Goal: Task Accomplishment & Management: Manage account settings

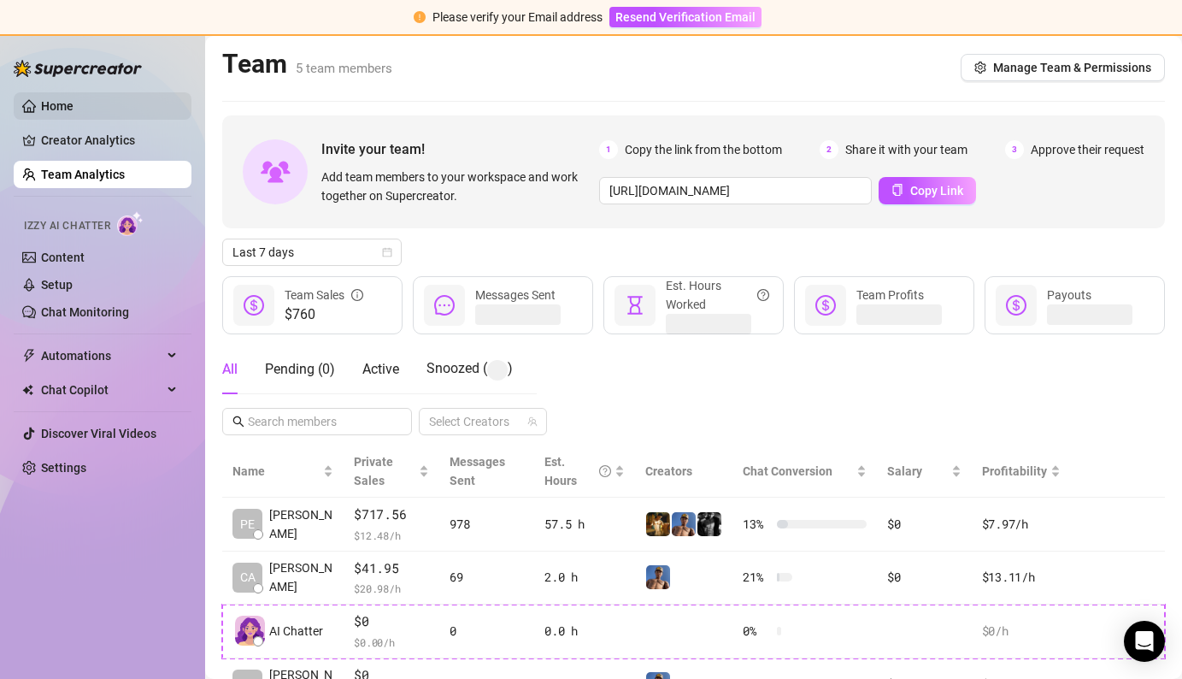
click at [52, 103] on link "Home" at bounding box center [57, 106] width 32 height 14
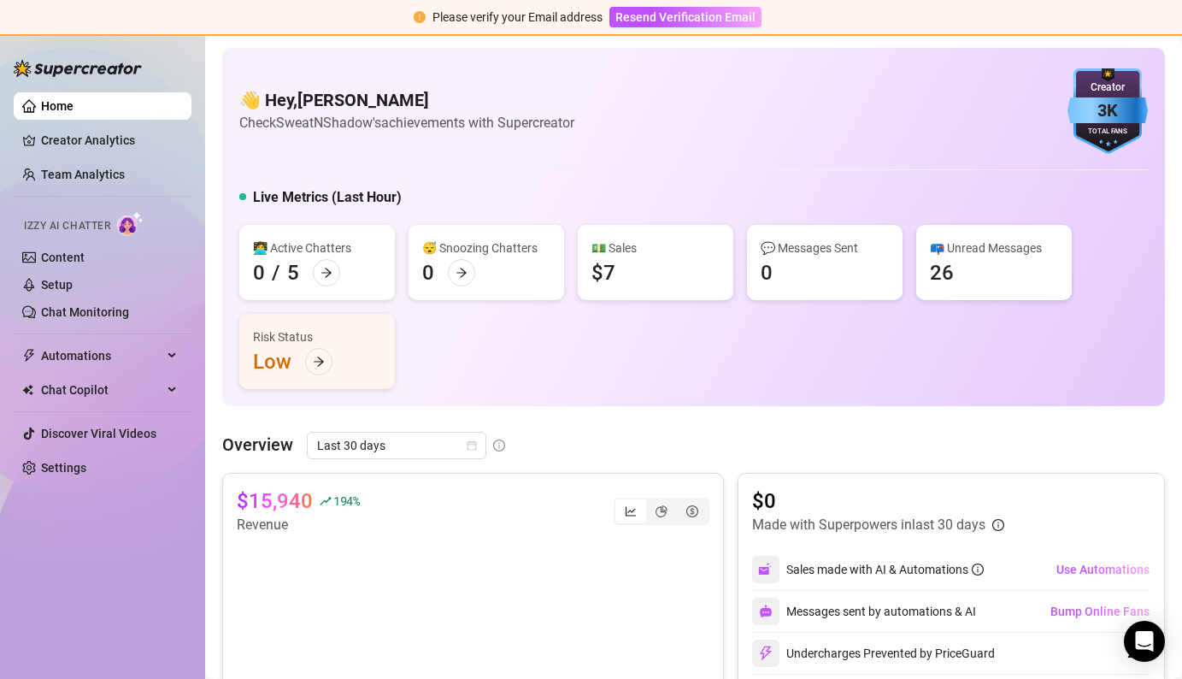
click at [52, 109] on link "Home" at bounding box center [57, 106] width 32 height 14
click at [63, 79] on div at bounding box center [78, 59] width 128 height 51
click at [64, 75] on img at bounding box center [78, 68] width 128 height 17
click at [39, 120] on ul "Home Creator Analytics Team Analytics Izzy AI Chatter Content Setup Chat Monito…" at bounding box center [103, 286] width 178 height 403
click at [79, 138] on link "Creator Analytics" at bounding box center [109, 139] width 137 height 27
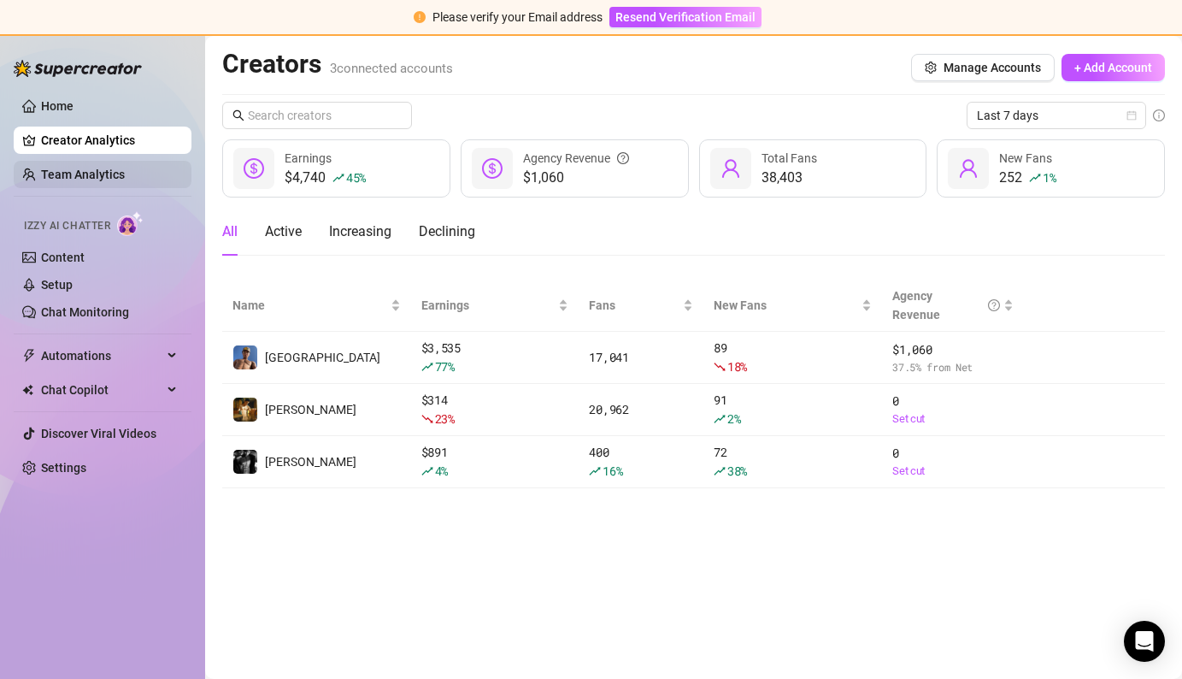
click at [95, 171] on link "Team Analytics" at bounding box center [83, 175] width 84 height 14
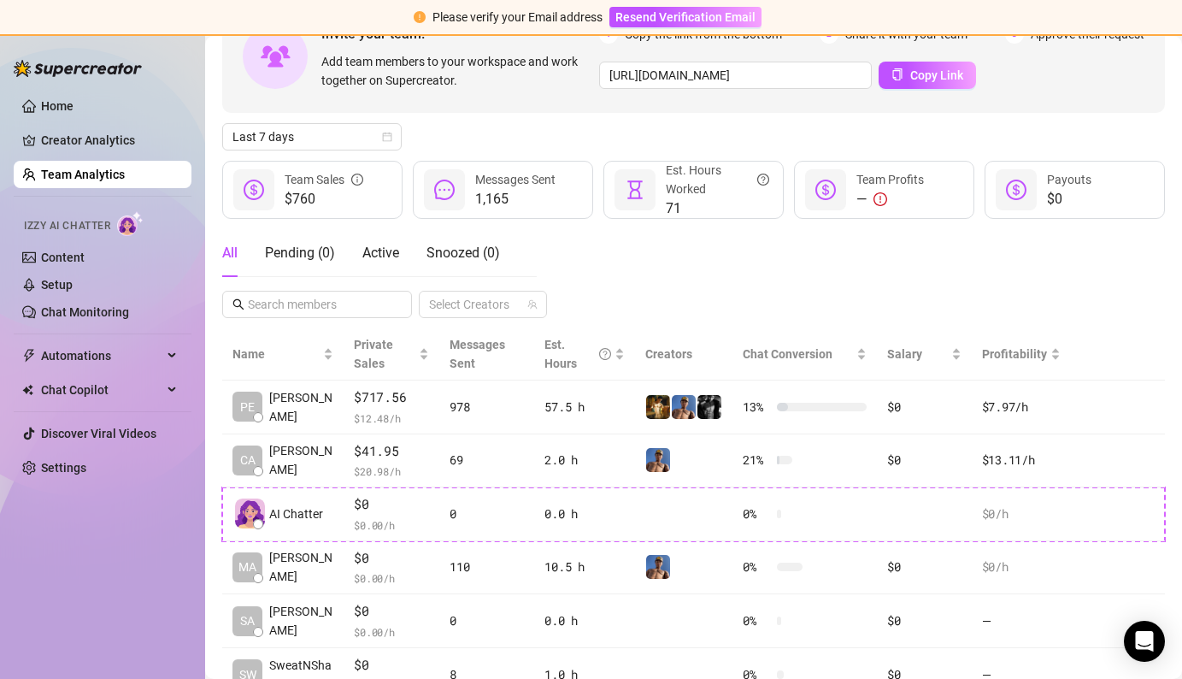
scroll to position [118, 0]
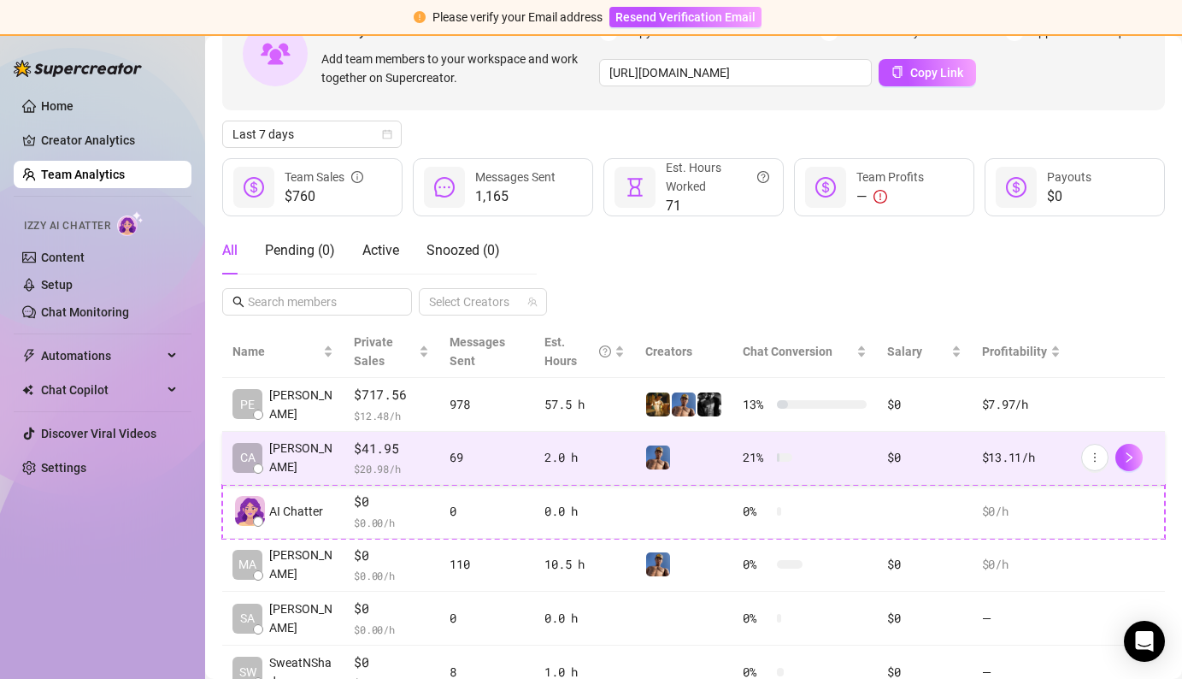
click at [697, 452] on div at bounding box center [683, 457] width 77 height 26
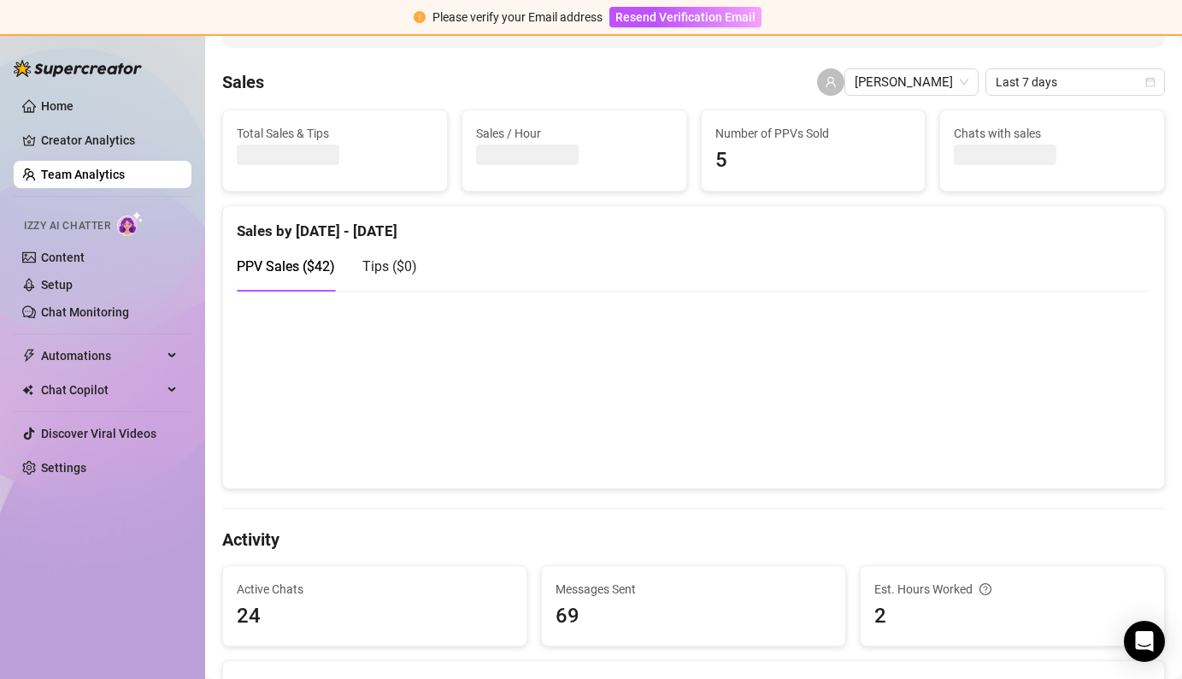
scroll to position [37, 0]
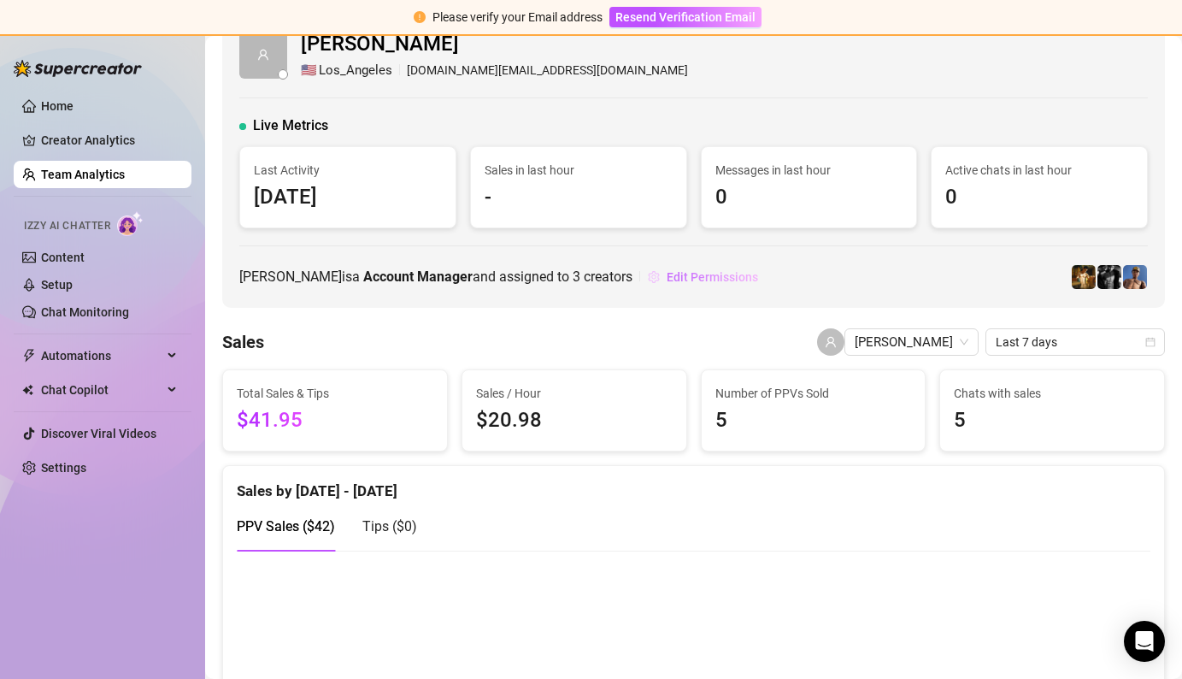
click at [688, 280] on span "Edit Permissions" at bounding box center [712, 277] width 91 height 14
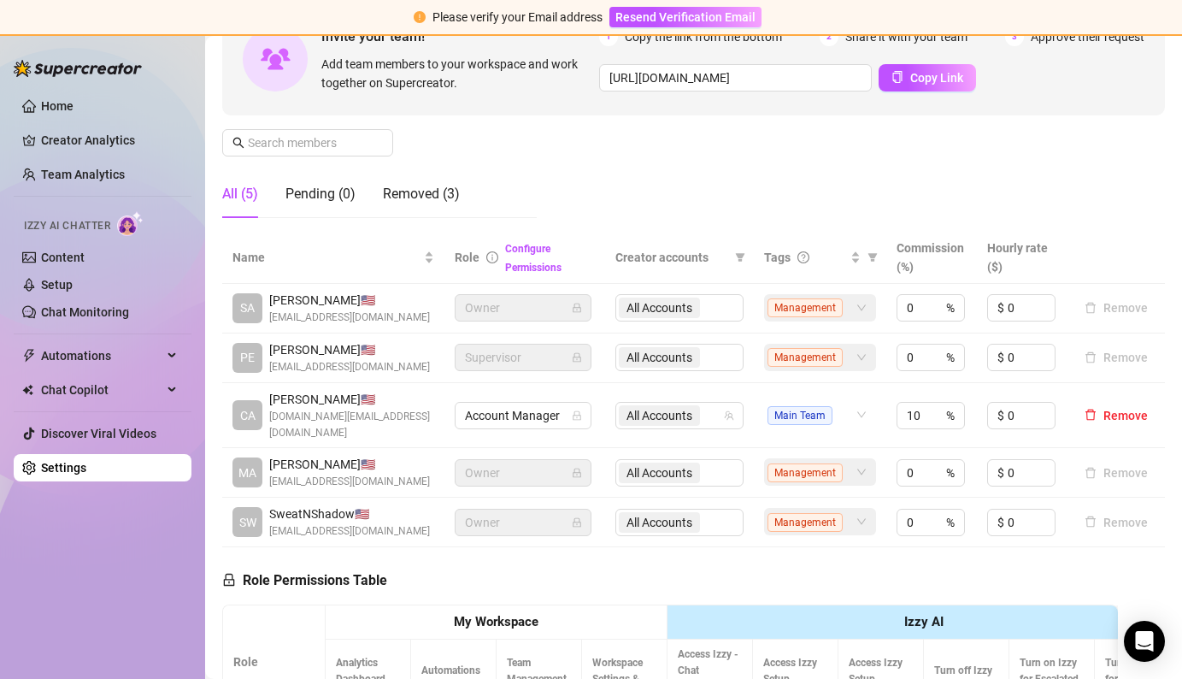
scroll to position [190, 0]
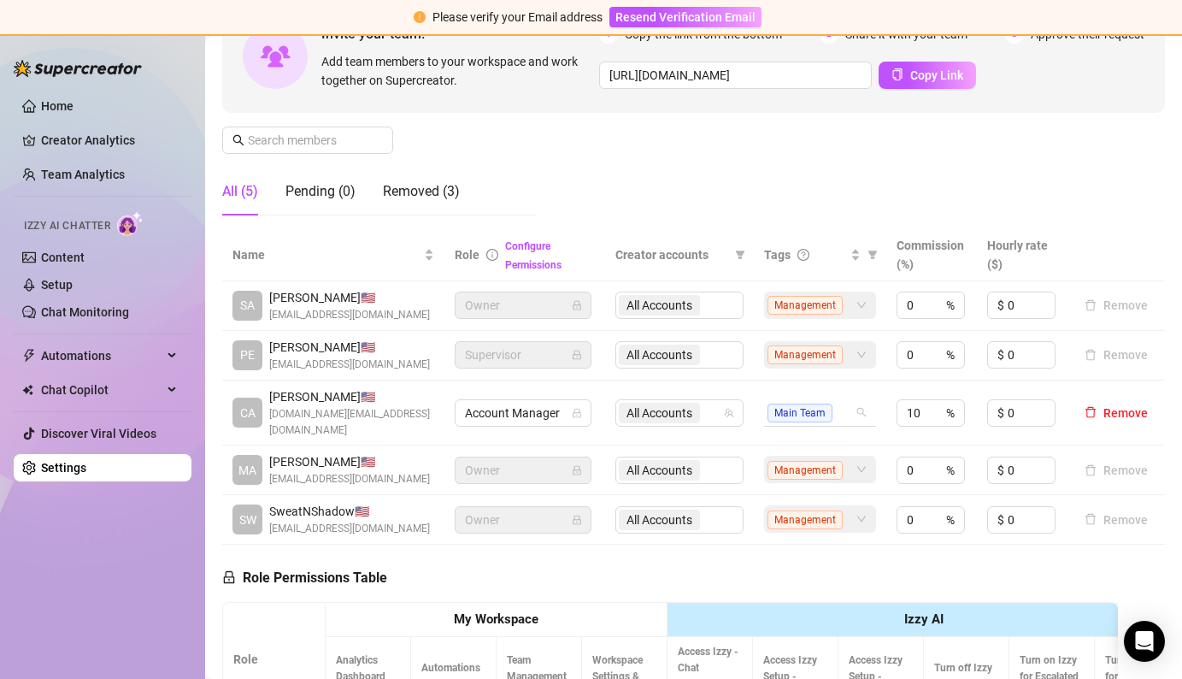
click at [861, 426] on div "Main Team" at bounding box center [819, 411] width 111 height 27
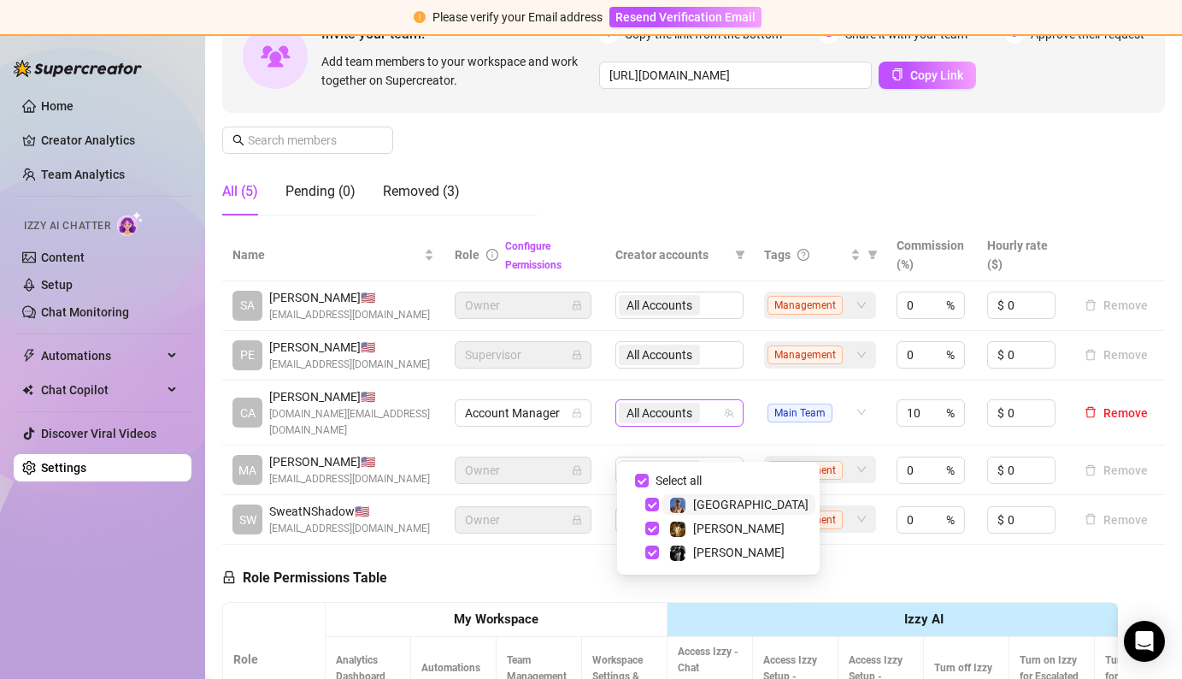
click at [715, 425] on div "All Accounts" at bounding box center [670, 413] width 103 height 24
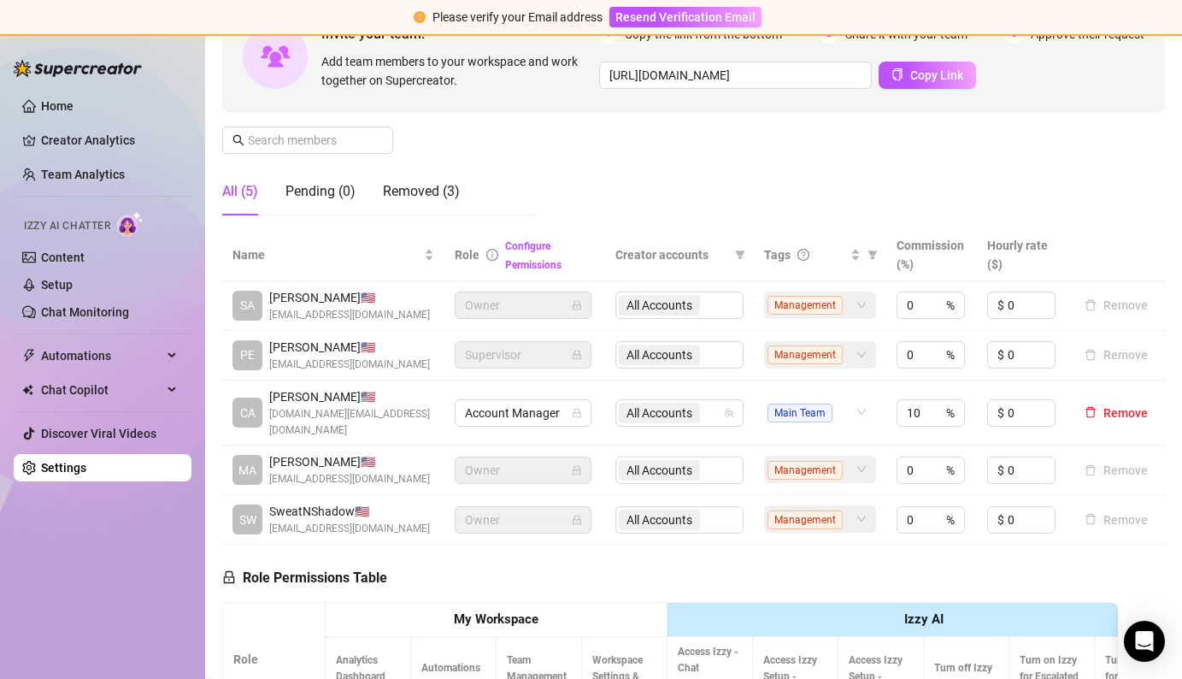
click at [632, 209] on div "Manage Team Members Manage your team members, their commission and hourly rate,…" at bounding box center [693, 86] width 943 height 285
